Goal: Information Seeking & Learning: Understand process/instructions

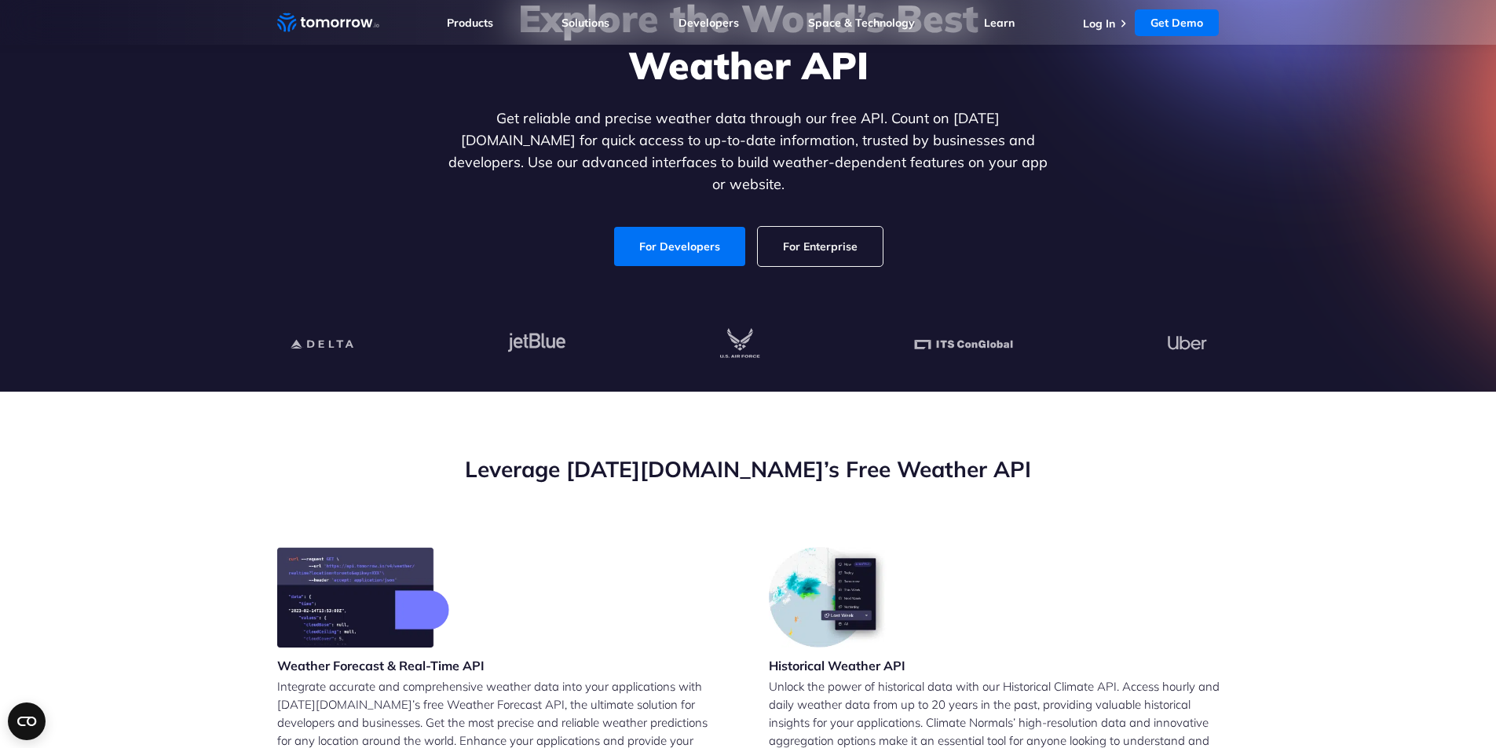
scroll to position [79, 0]
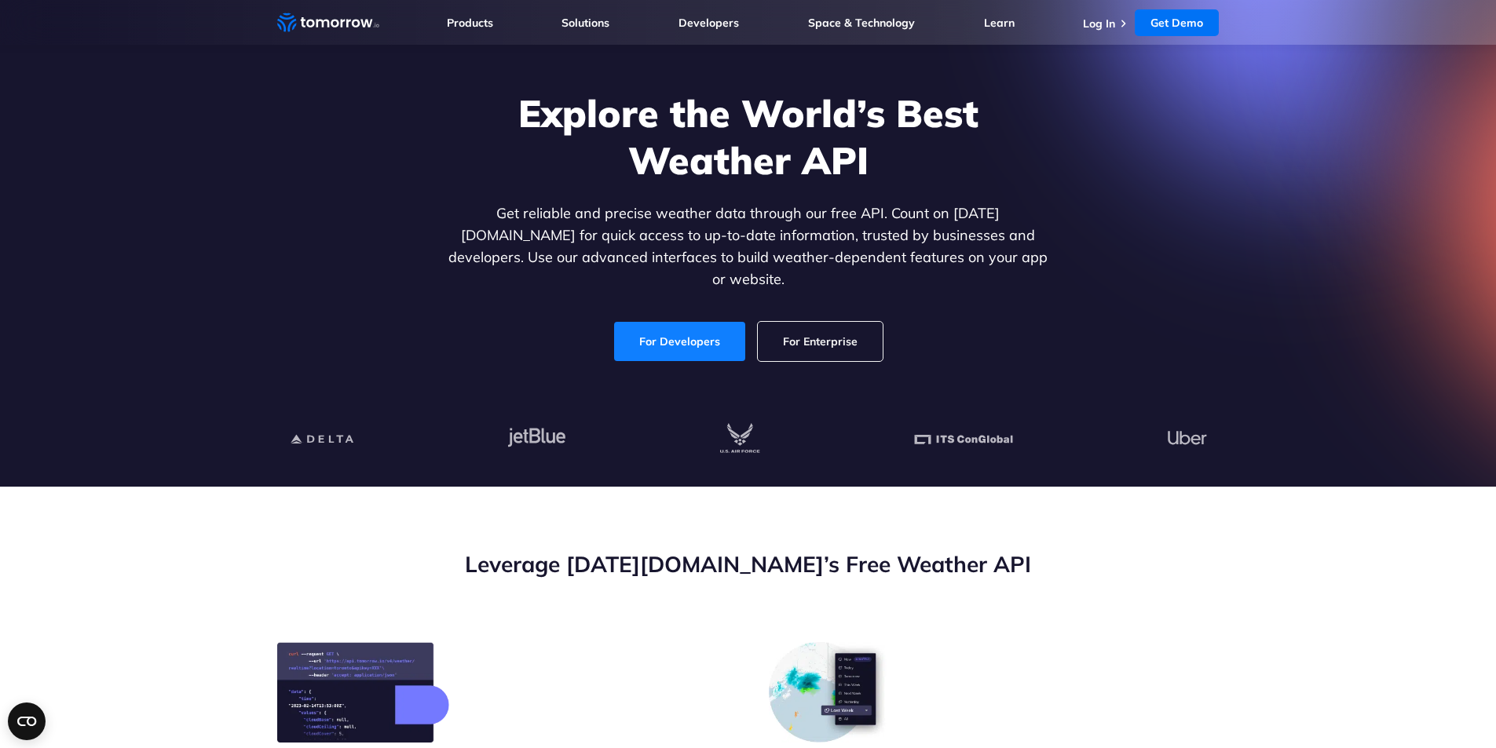
click at [630, 322] on link "For Developers" at bounding box center [679, 341] width 131 height 39
click at [666, 339] on link "For Developers" at bounding box center [679, 341] width 131 height 39
click at [669, 322] on link "For Developers" at bounding box center [679, 341] width 131 height 39
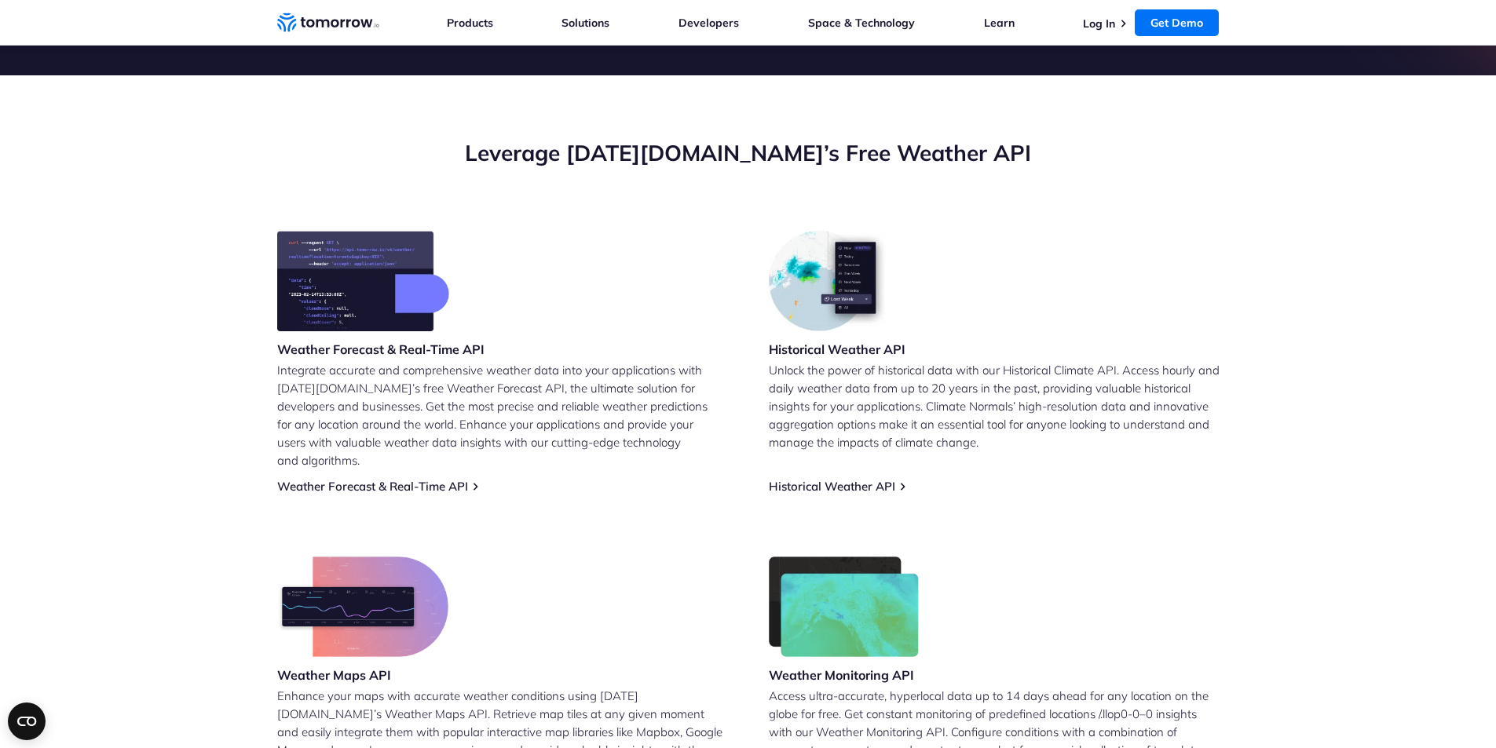
scroll to position [708, 0]
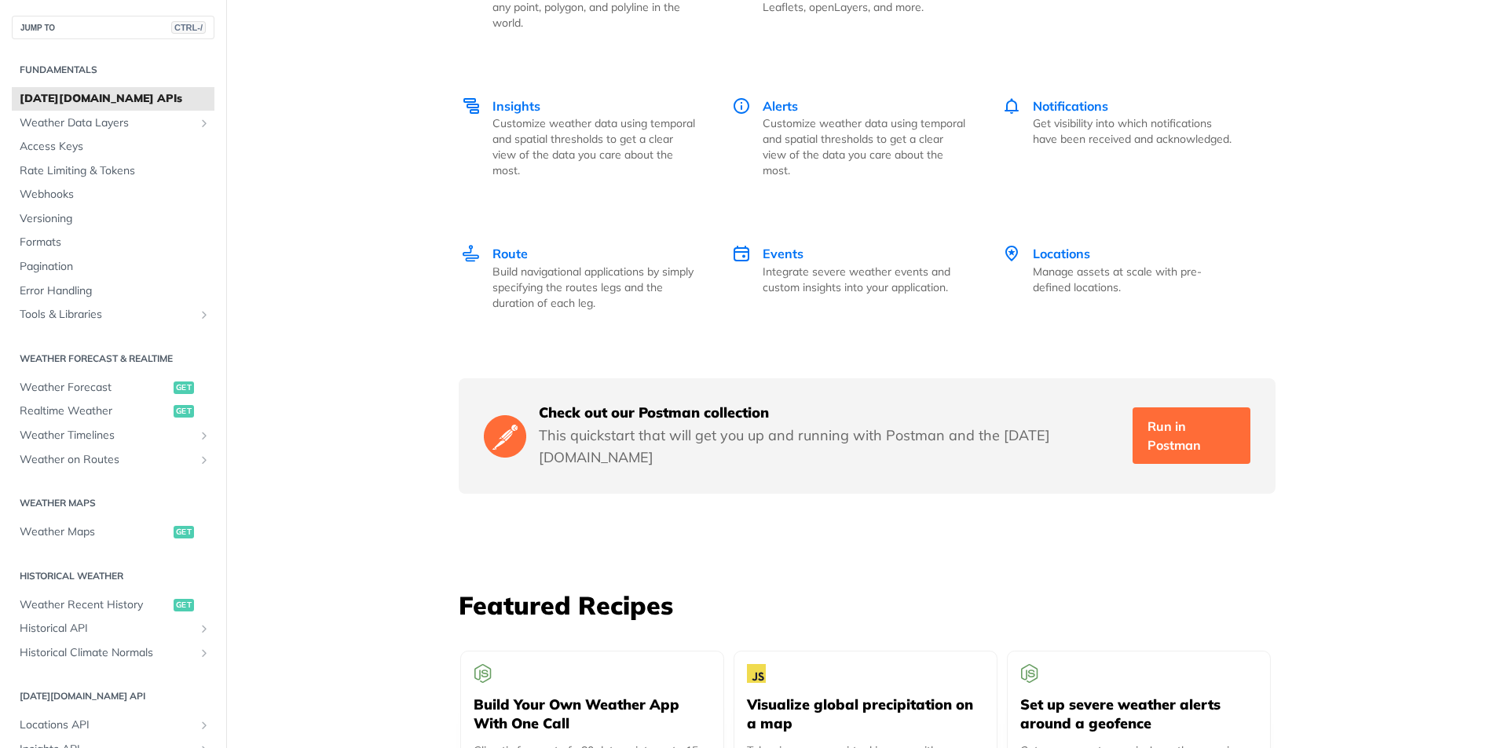
scroll to position [2749, 0]
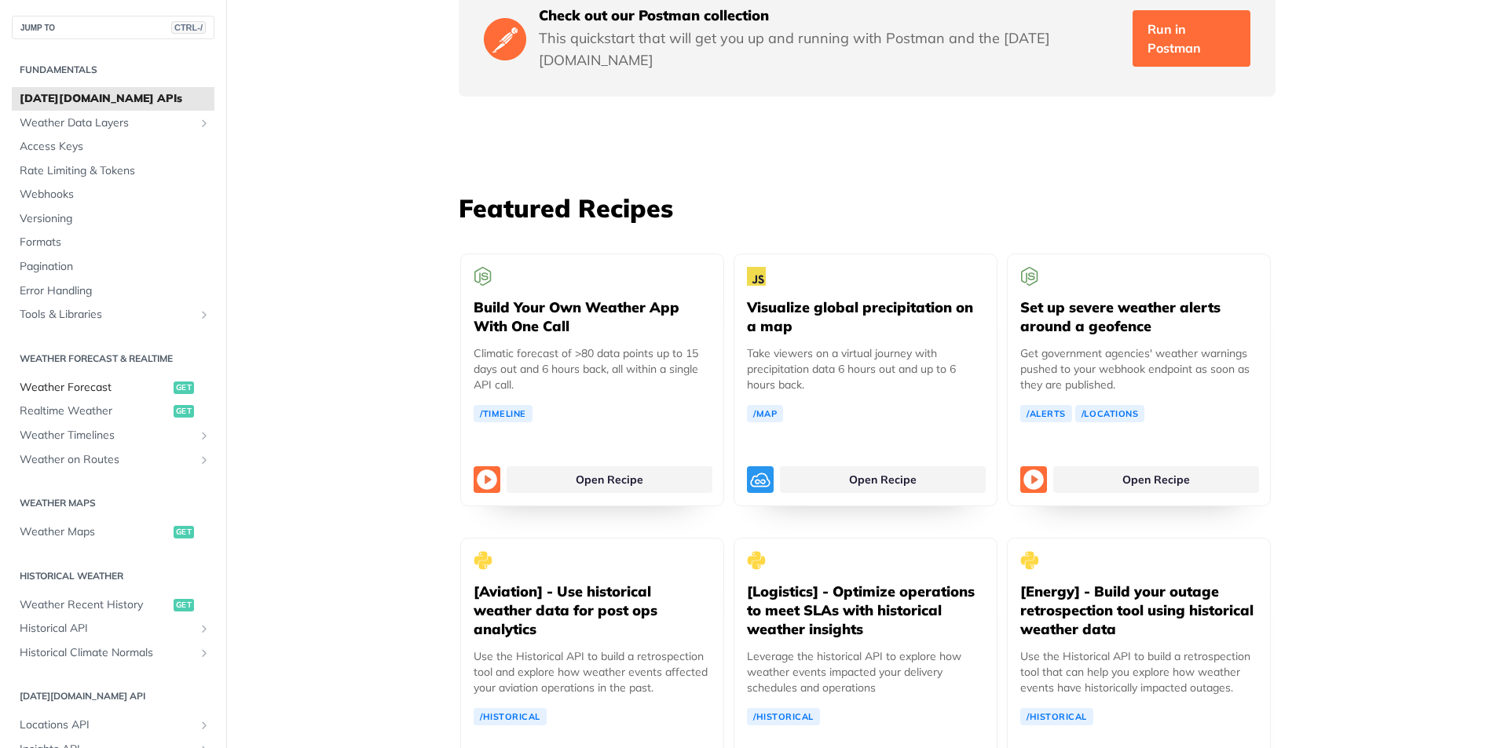
click at [57, 385] on span "Weather Forecast" at bounding box center [95, 388] width 150 height 16
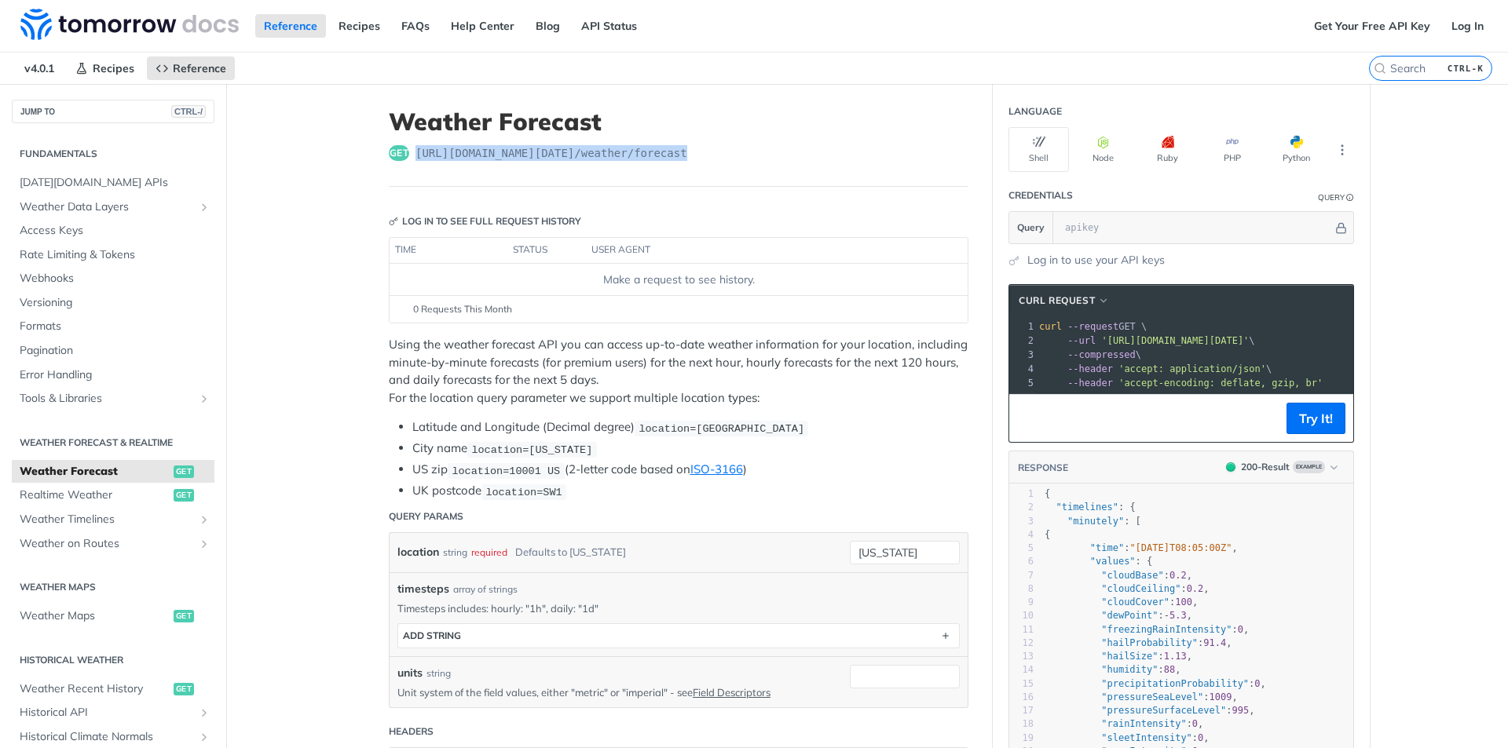
drag, startPoint x: 690, startPoint y: 157, endPoint x: 408, endPoint y: 152, distance: 282.8
click at [408, 152] on div "get [URL][DOMAIN_NAME][DATE] /weather/forecast" at bounding box center [679, 153] width 580 height 16
copy span "[URL][DOMAIN_NAME][DATE] /weather/forecast"
